Goal: Task Accomplishment & Management: Use online tool/utility

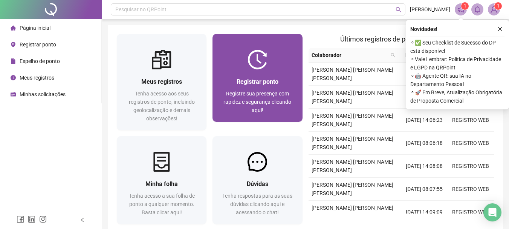
click at [260, 84] on span "Registrar ponto" at bounding box center [258, 81] width 42 height 7
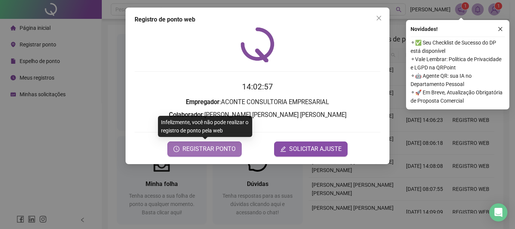
click at [212, 151] on span "REGISTRAR PONTO" at bounding box center [208, 148] width 53 height 9
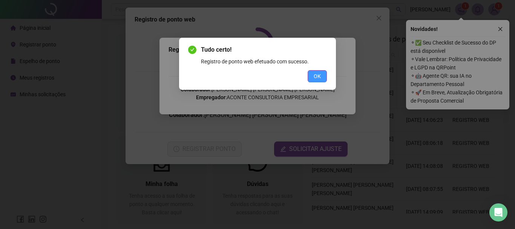
click at [320, 71] on button "OK" at bounding box center [317, 76] width 19 height 12
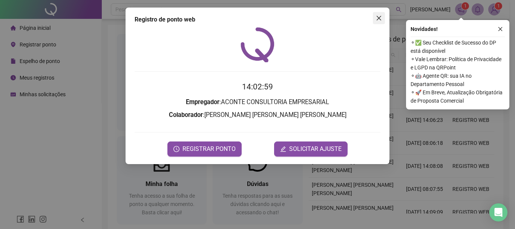
click at [383, 18] on span "Close" at bounding box center [379, 18] width 12 height 6
